Goal: Task Accomplishment & Management: Complete application form

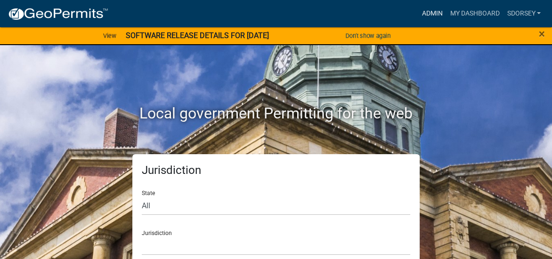
click at [432, 13] on link "Admin" at bounding box center [432, 14] width 28 height 18
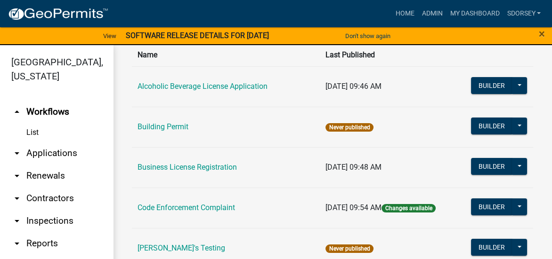
scroll to position [141, 0]
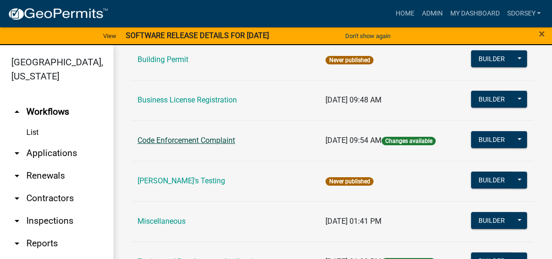
click at [222, 141] on link "Code Enforcement Complaint" at bounding box center [186, 140] width 97 height 9
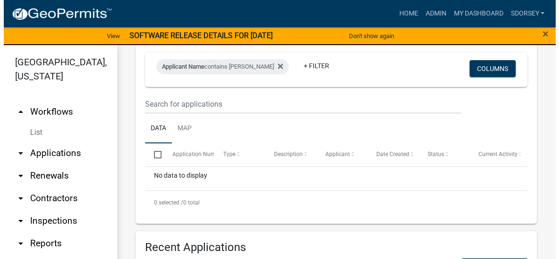
scroll to position [47, 0]
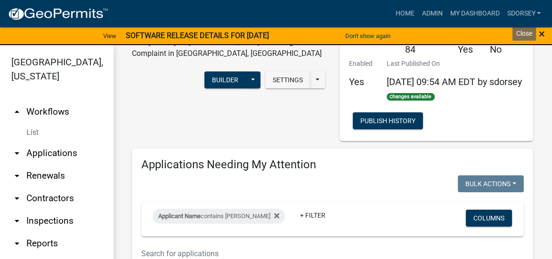
click at [543, 34] on span "×" at bounding box center [542, 33] width 6 height 13
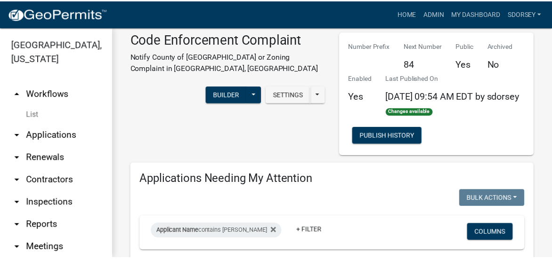
scroll to position [0, 0]
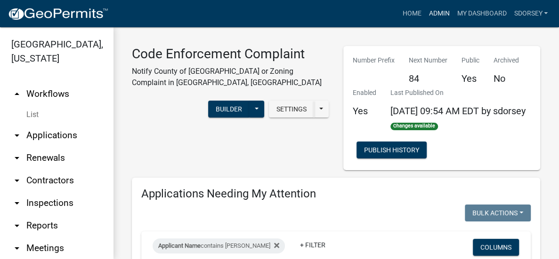
click at [439, 13] on link "Admin" at bounding box center [439, 14] width 28 height 18
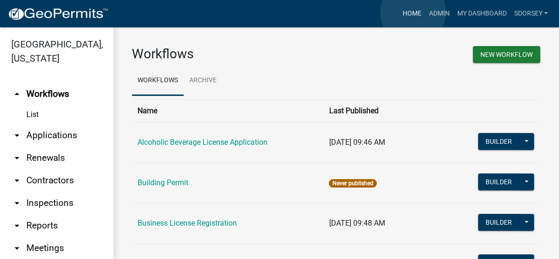
click at [413, 12] on link "Home" at bounding box center [411, 14] width 26 height 18
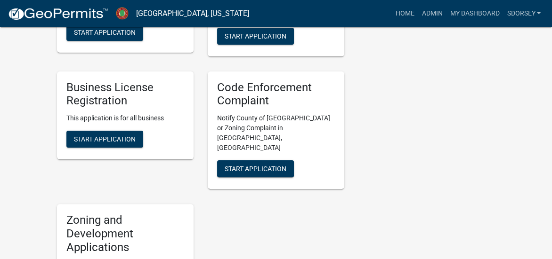
scroll to position [330, 0]
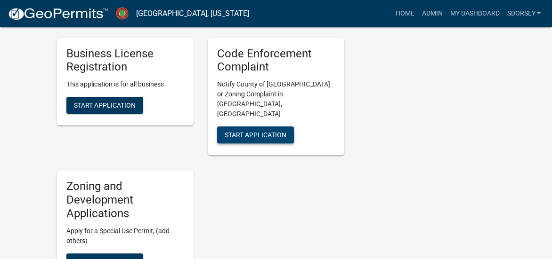
click at [258, 131] on span "Start Application" at bounding box center [256, 135] width 62 height 8
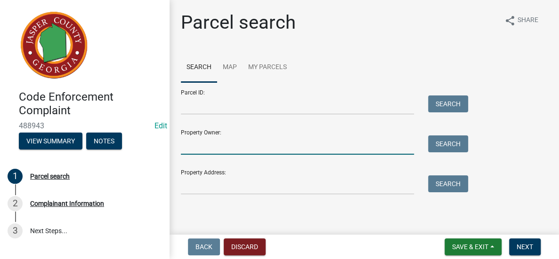
click at [248, 148] on input "Property Owner:" at bounding box center [297, 145] width 233 height 19
type input "1"
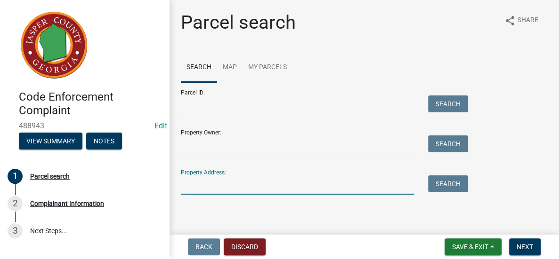
click at [254, 189] on input "Property Address:" at bounding box center [297, 185] width 233 height 19
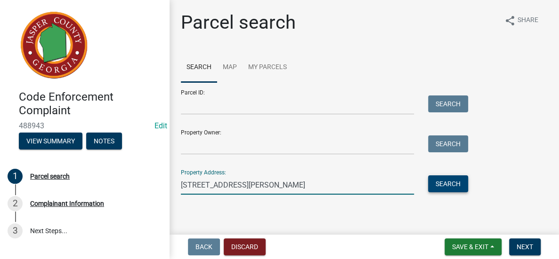
type input "[STREET_ADDRESS][PERSON_NAME]"
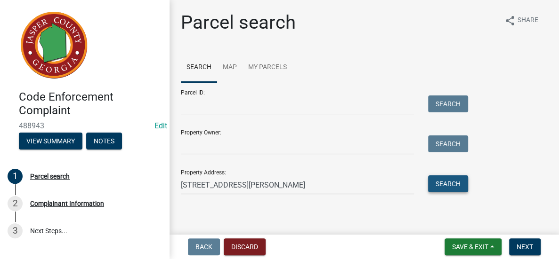
click at [448, 186] on button "Search" at bounding box center [448, 184] width 40 height 17
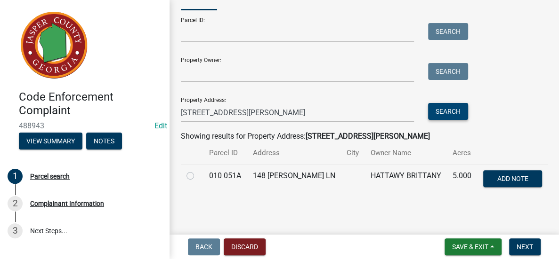
scroll to position [73, 0]
click at [198, 170] on label at bounding box center [198, 170] width 0 height 0
click at [198, 176] on 051A "radio" at bounding box center [201, 173] width 6 height 6
radio 051A "true"
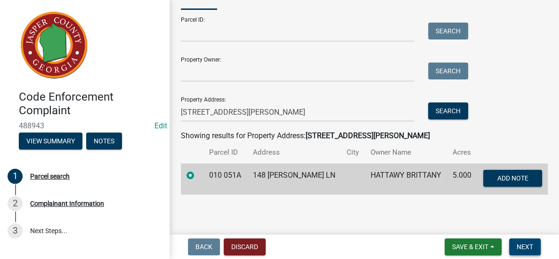
click at [526, 244] on span "Next" at bounding box center [525, 247] width 16 height 8
click at [534, 248] on button "Next" at bounding box center [525, 247] width 32 height 17
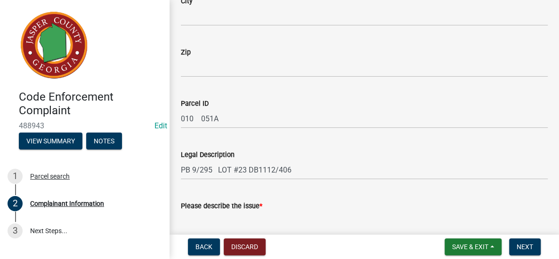
scroll to position [424, 0]
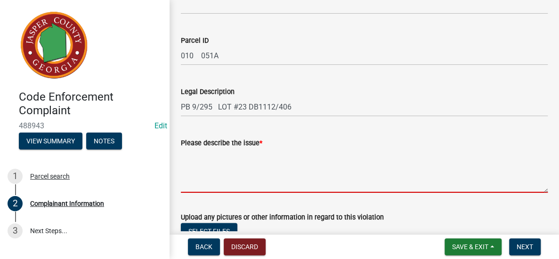
click at [281, 165] on textarea "Please describe the issue *" at bounding box center [364, 171] width 367 height 44
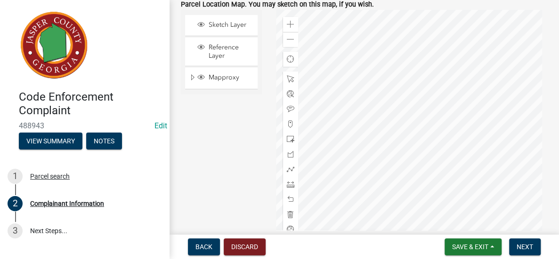
scroll to position [803, 0]
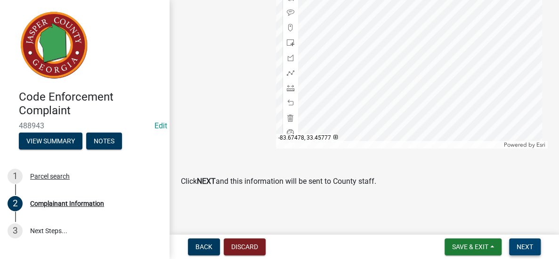
type textarea "Lot overgrown"
click at [524, 243] on span "Next" at bounding box center [525, 247] width 16 height 8
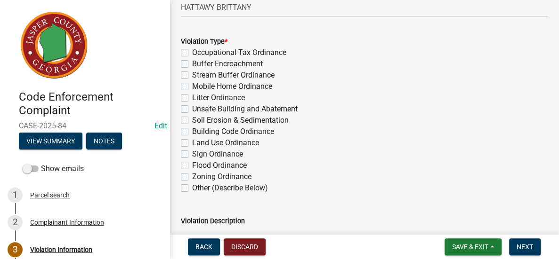
scroll to position [188, 0]
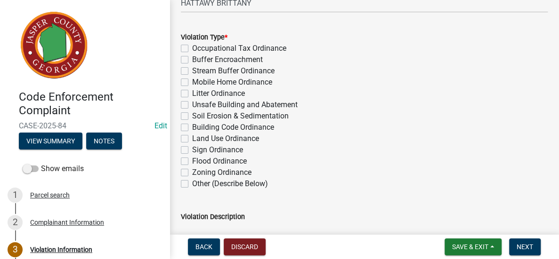
click at [192, 171] on label "Zoning Ordinance" at bounding box center [221, 172] width 59 height 11
click at [192, 171] on input "Zoning Ordinance" at bounding box center [195, 170] width 6 height 6
checkbox input "true"
checkbox input "false"
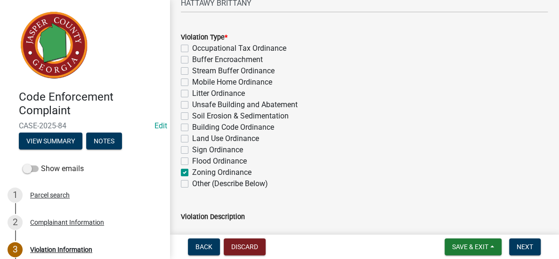
checkbox input "false"
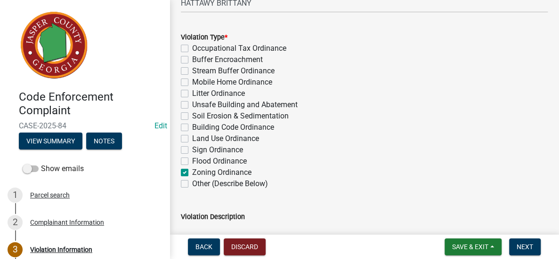
checkbox input "false"
checkbox input "true"
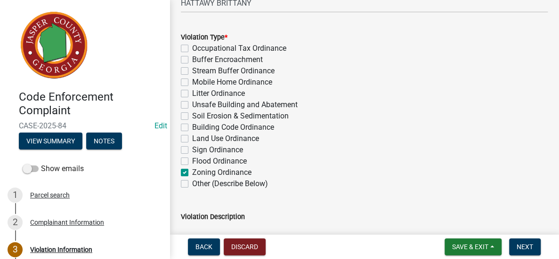
checkbox input "false"
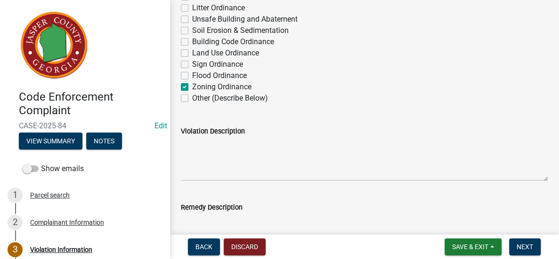
scroll to position [330, 0]
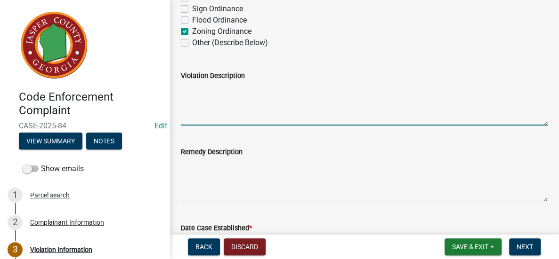
click at [285, 107] on textarea "Violation Description" at bounding box center [364, 103] width 367 height 44
type textarea "Lot overgrown"
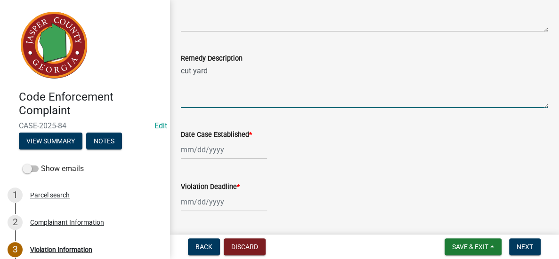
scroll to position [424, 0]
type textarea "cut yard"
click at [241, 155] on div at bounding box center [224, 149] width 86 height 19
select select "10"
select select "2025"
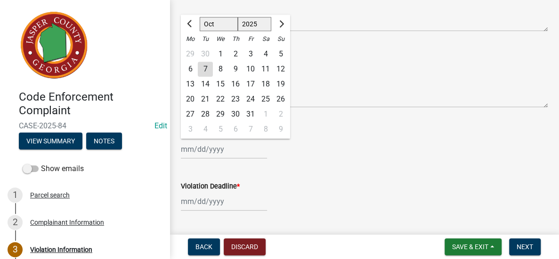
click at [204, 66] on div "7" at bounding box center [205, 69] width 15 height 15
type input "[DATE]"
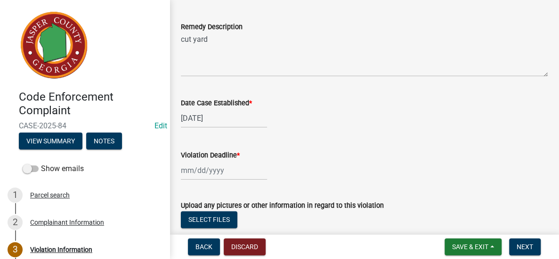
scroll to position [471, 0]
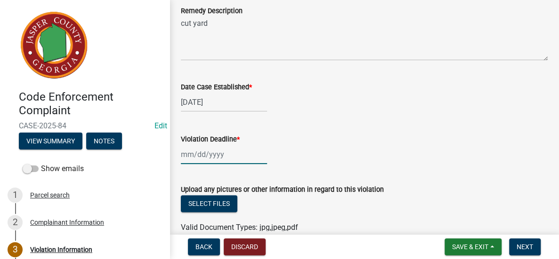
click at [226, 154] on div at bounding box center [224, 154] width 86 height 19
select select "10"
select select "2025"
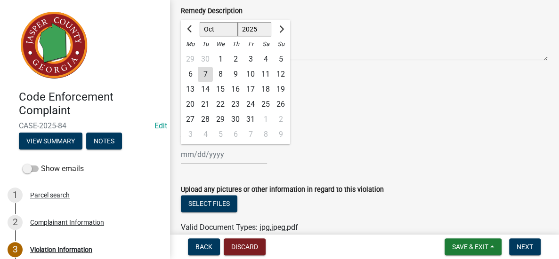
click at [235, 119] on div "30" at bounding box center [235, 119] width 15 height 15
type input "[DATE]"
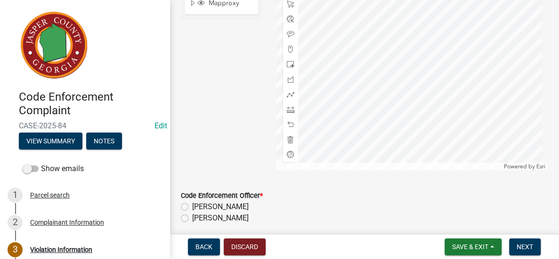
scroll to position [892, 0]
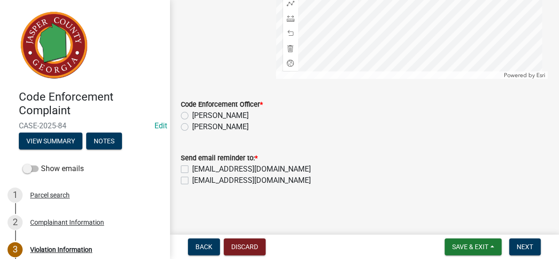
click at [192, 129] on label "[PERSON_NAME]" at bounding box center [220, 126] width 57 height 11
click at [192, 128] on input "[PERSON_NAME]" at bounding box center [195, 124] width 6 height 6
radio input "true"
click at [192, 182] on label "[EMAIL_ADDRESS][DOMAIN_NAME]" at bounding box center [251, 180] width 119 height 11
click at [192, 181] on input "[EMAIL_ADDRESS][DOMAIN_NAME]" at bounding box center [195, 178] width 6 height 6
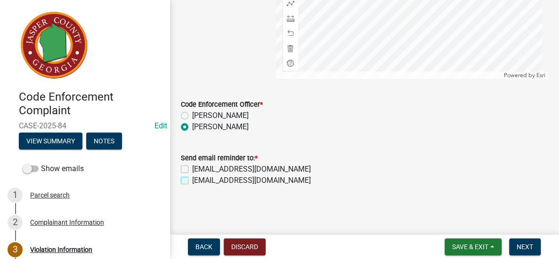
checkbox input "true"
checkbox input "false"
checkbox input "true"
click at [524, 245] on span "Next" at bounding box center [525, 247] width 16 height 8
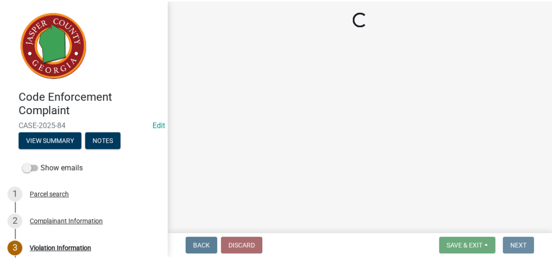
scroll to position [0, 0]
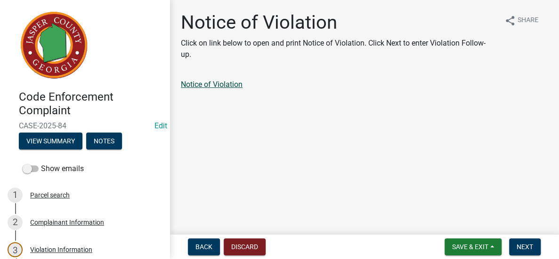
click at [235, 87] on link "Notice of Violation" at bounding box center [212, 84] width 62 height 9
click at [477, 243] on button "Save & Exit" at bounding box center [473, 247] width 57 height 17
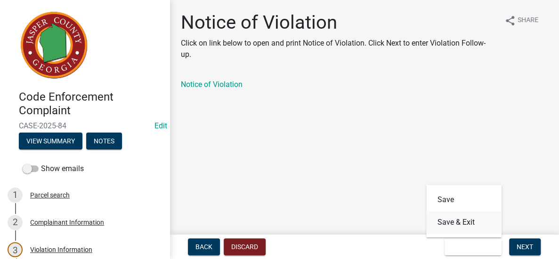
click at [470, 223] on button "Save & Exit" at bounding box center [463, 222] width 75 height 23
